Goal: Entertainment & Leisure: Consume media (video, audio)

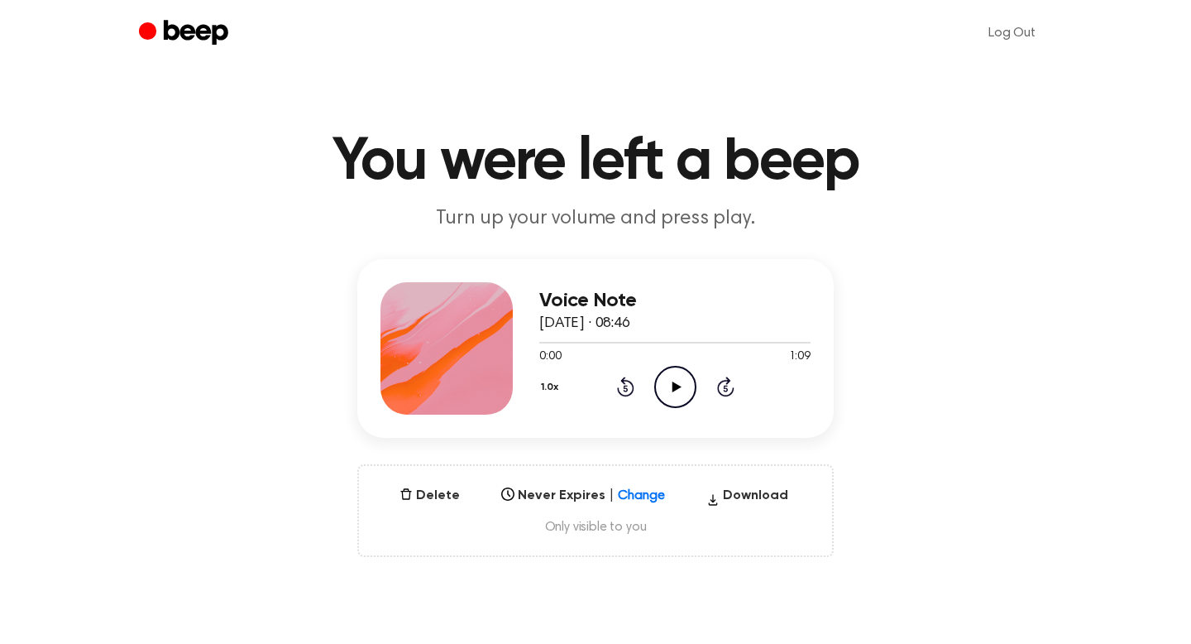
click at [664, 385] on icon "Play Audio" at bounding box center [675, 387] width 42 height 42
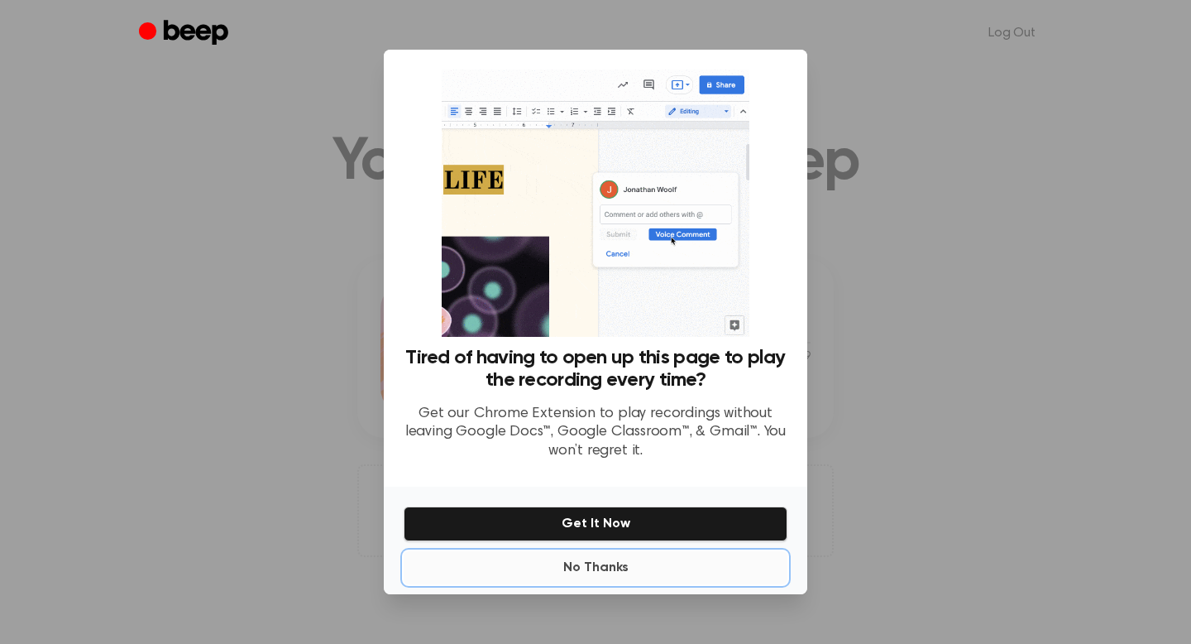
click at [602, 571] on button "No Thanks" at bounding box center [596, 567] width 384 height 33
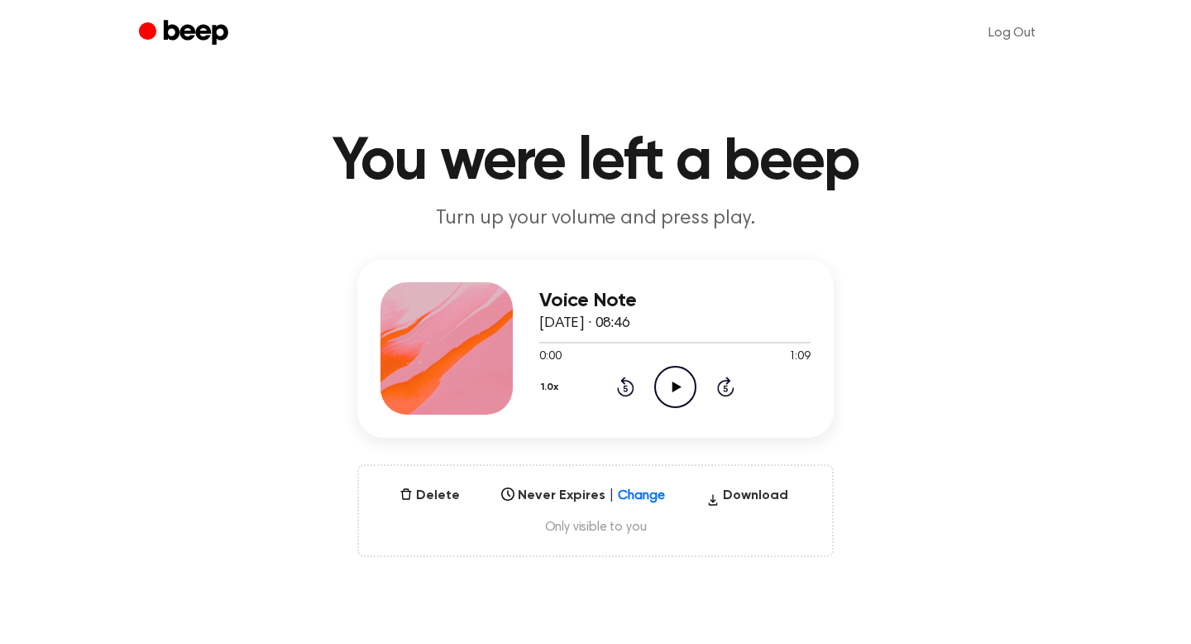
click at [670, 399] on icon "Play Audio" at bounding box center [675, 387] width 42 height 42
click at [662, 384] on icon "Play Audio" at bounding box center [675, 387] width 42 height 42
click at [680, 381] on icon "Play Audio" at bounding box center [675, 387] width 42 height 42
click at [726, 392] on icon "Skip 5 seconds" at bounding box center [725, 387] width 18 height 22
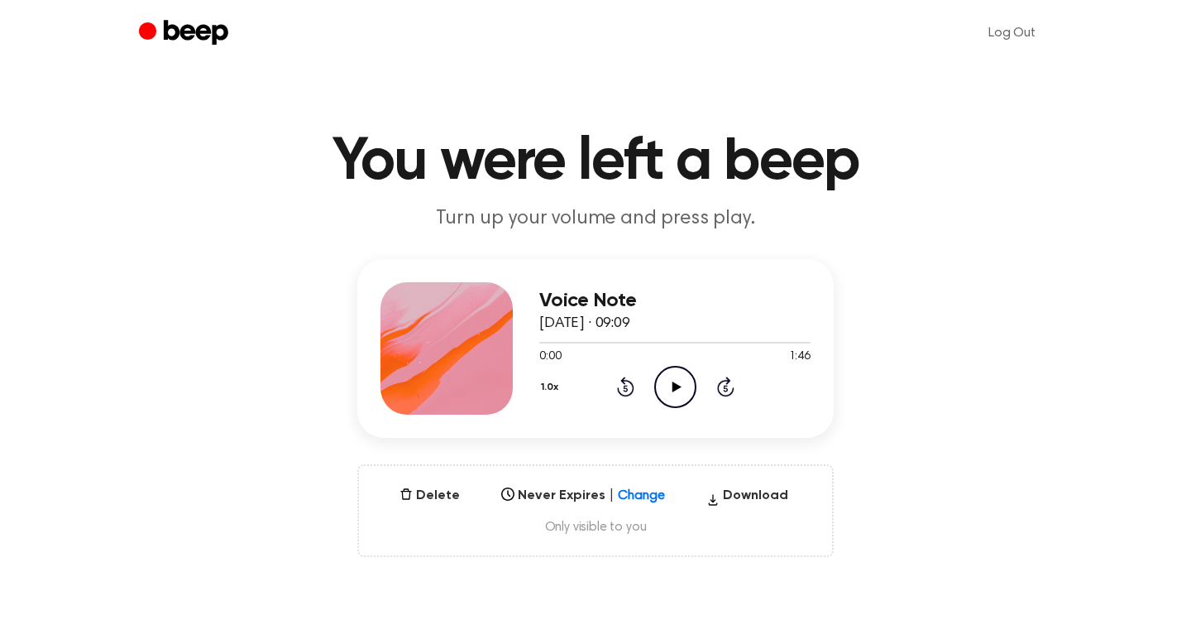
click at [685, 393] on icon "Play Audio" at bounding box center [675, 387] width 42 height 42
click at [681, 390] on icon "Play Audio" at bounding box center [675, 387] width 42 height 42
